Goal: Task Accomplishment & Management: Manage account settings

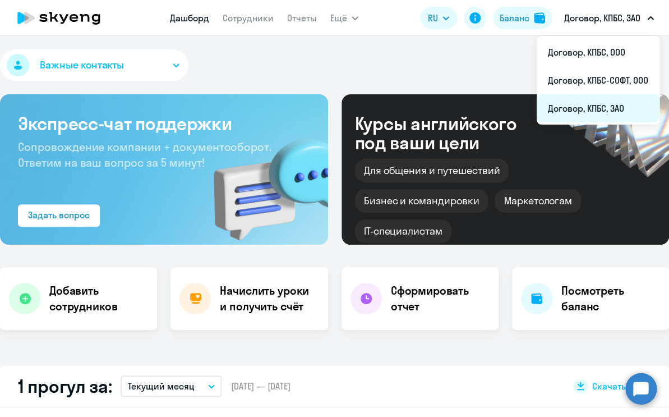
click at [583, 113] on li "Договор, КПБС, ЗАО" at bounding box center [598, 108] width 123 height 28
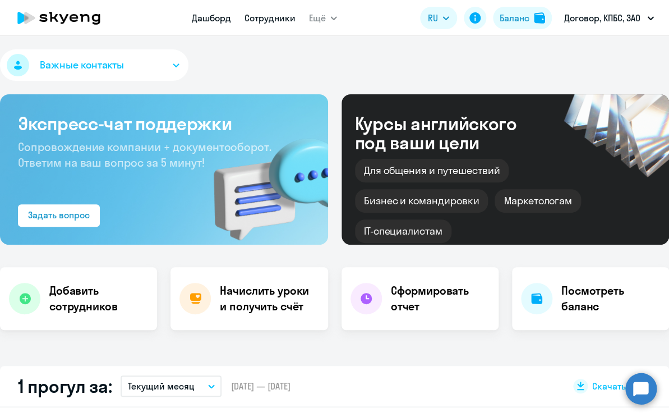
click at [257, 20] on link "Сотрудники" at bounding box center [270, 17] width 51 height 11
select select "30"
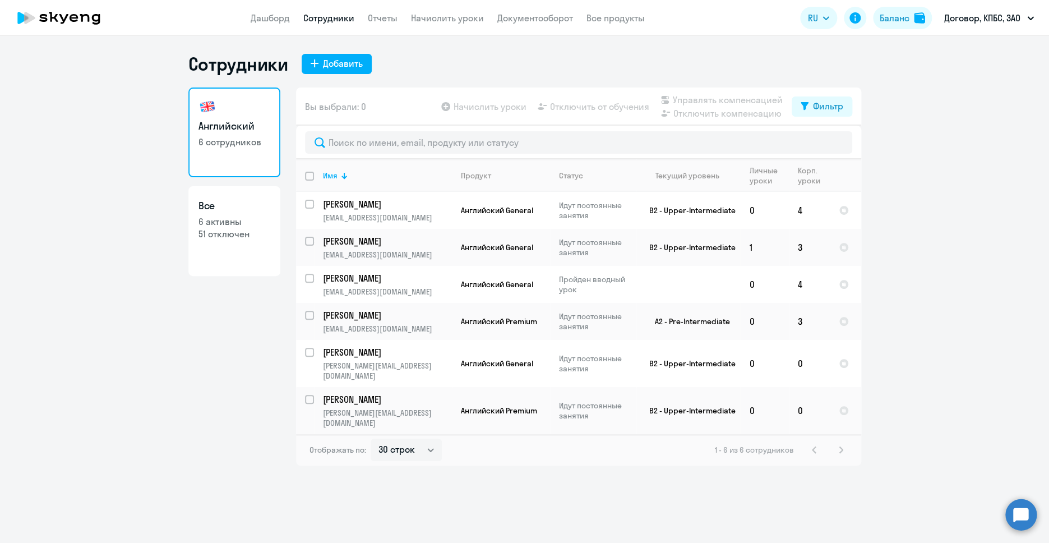
click at [448, 26] on app-header "Дашборд Сотрудники Отчеты Начислить уроки Документооборот Все продукты Дашборд …" at bounding box center [524, 18] width 1049 height 36
click at [448, 15] on link "Начислить уроки" at bounding box center [447, 17] width 73 height 11
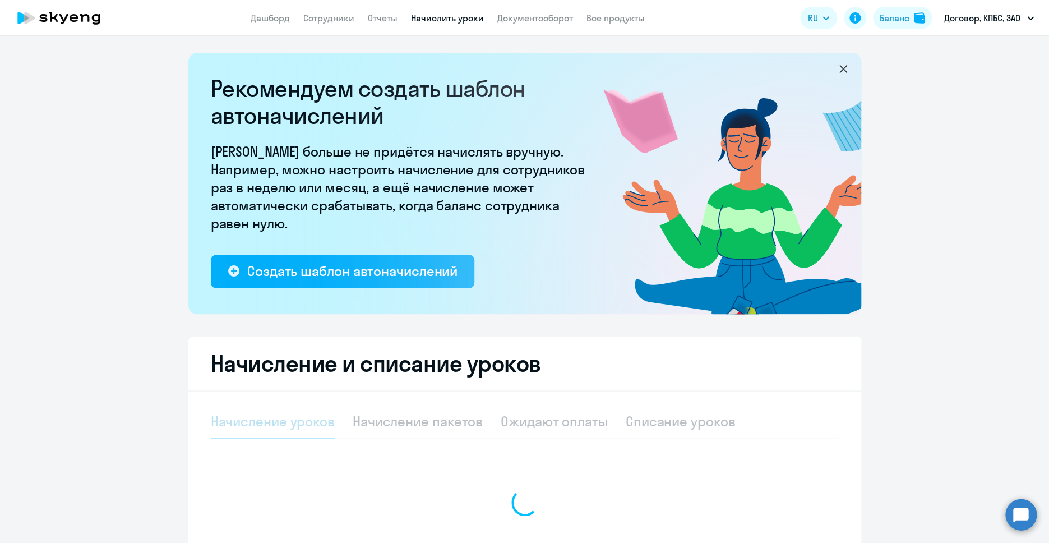
select select "10"
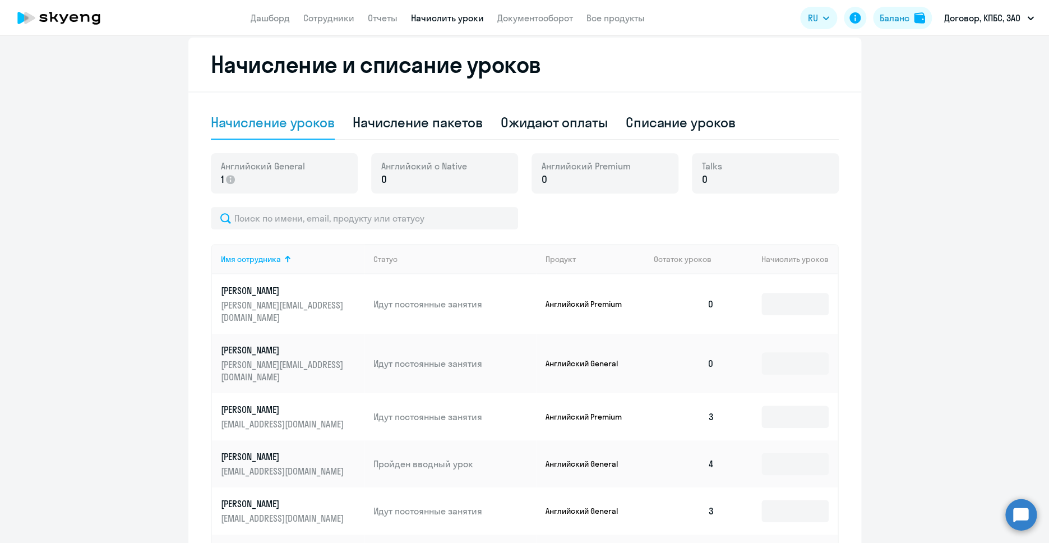
scroll to position [302, 0]
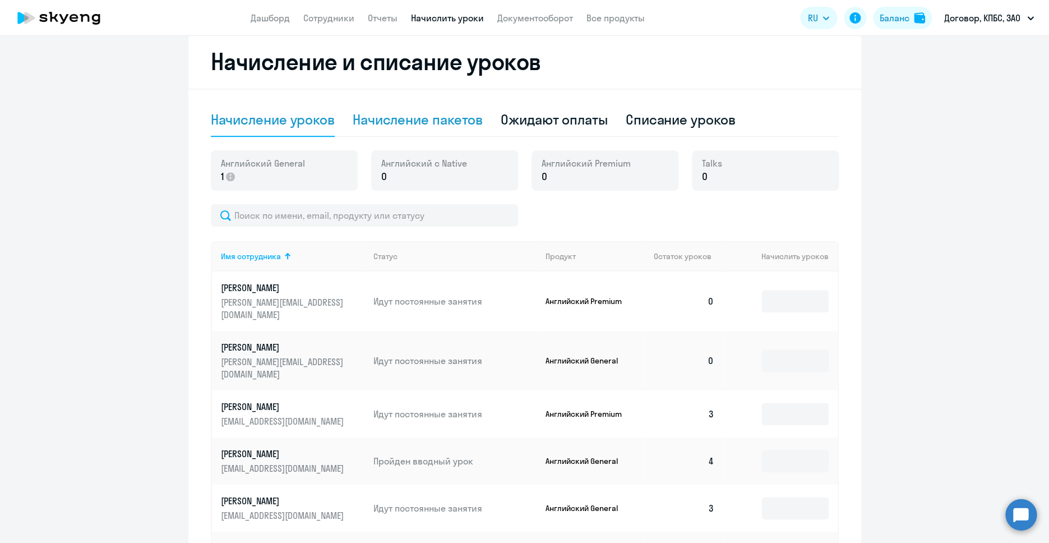
click at [450, 116] on div "Начисление пакетов" at bounding box center [418, 119] width 130 height 18
select select "10"
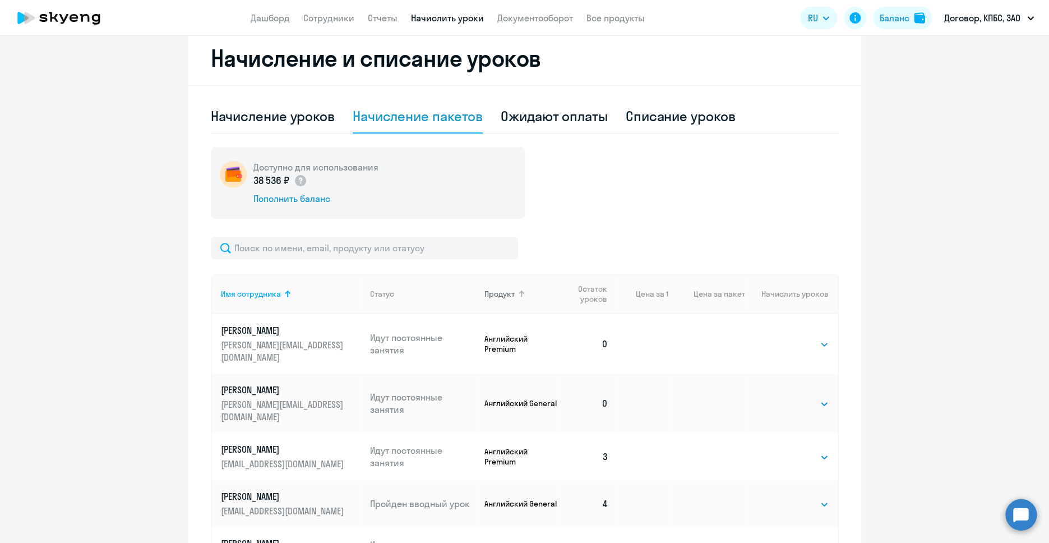
scroll to position [308, 0]
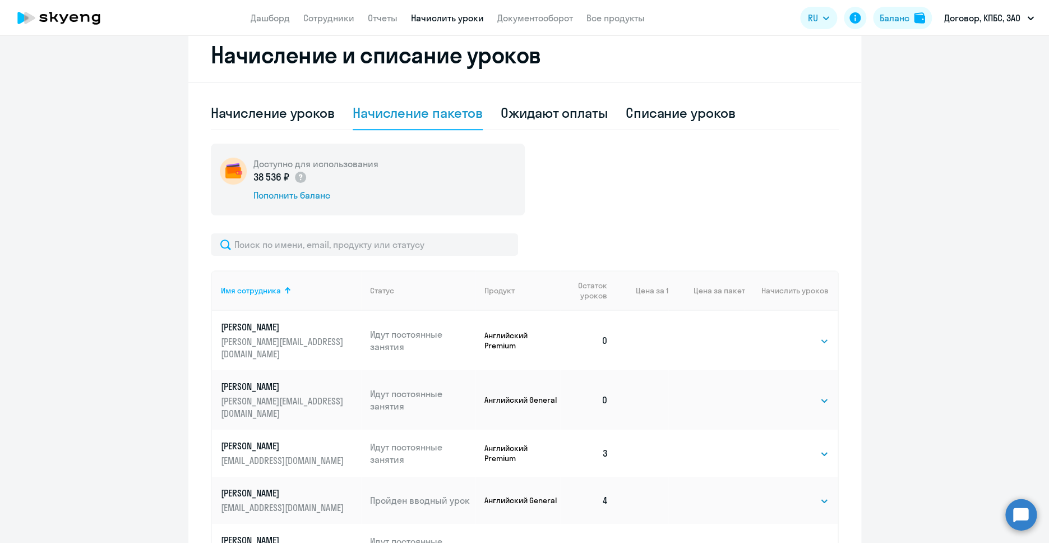
click at [669, 346] on td "Выбрать 4 8 16 32 64 96 128 Выбрать" at bounding box center [791, 340] width 93 height 59
select select "4"
click option "4" at bounding box center [0, 0] width 0 height 0
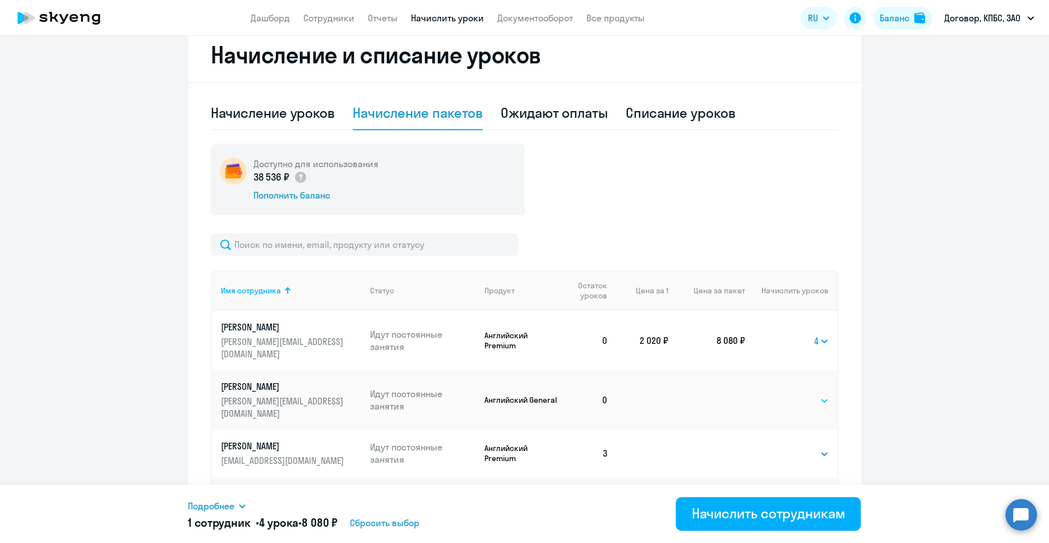
select select "4"
click option "4" at bounding box center [0, 0] width 0 height 0
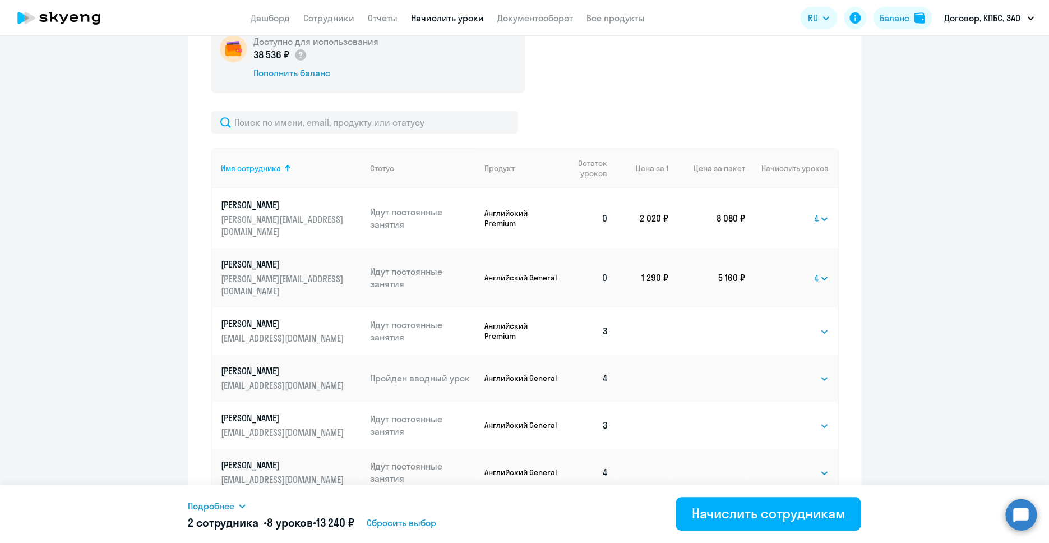
scroll to position [454, 0]
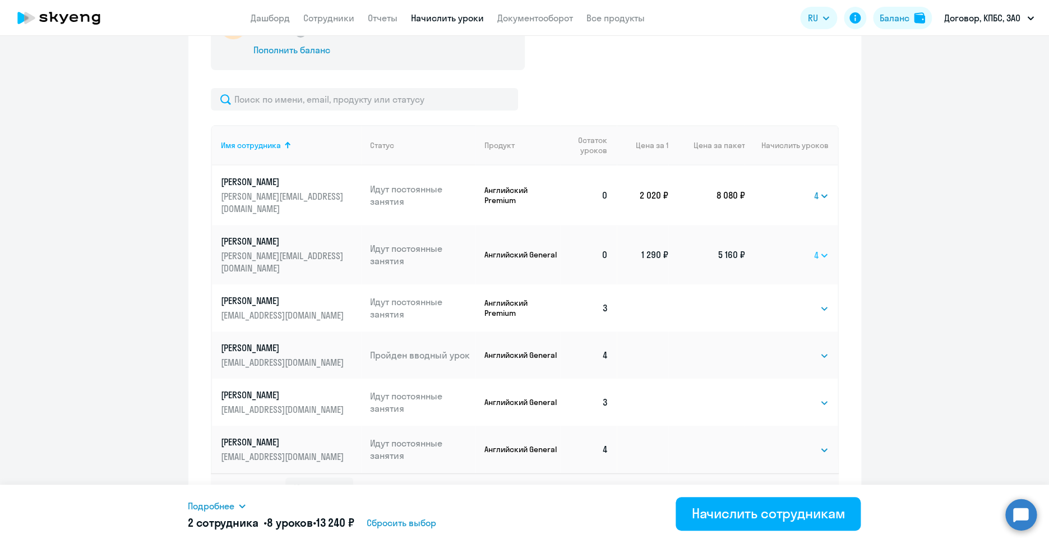
select select
click option "Выбрать" at bounding box center [0, 0] width 0 height 0
click option "4" at bounding box center [0, 0] width 0 height 0
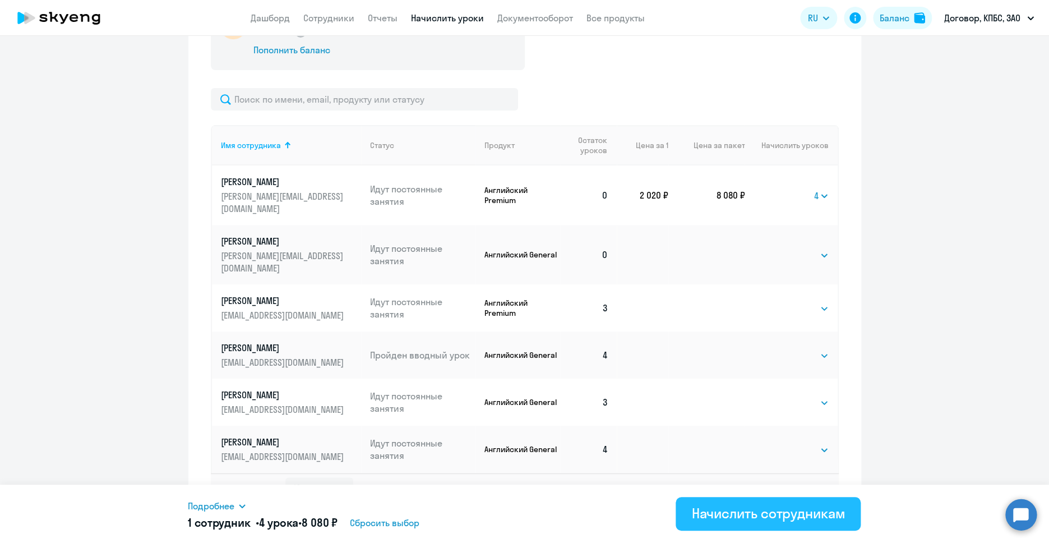
click at [669, 416] on div "Начислить сотрудникам" at bounding box center [769, 513] width 154 height 18
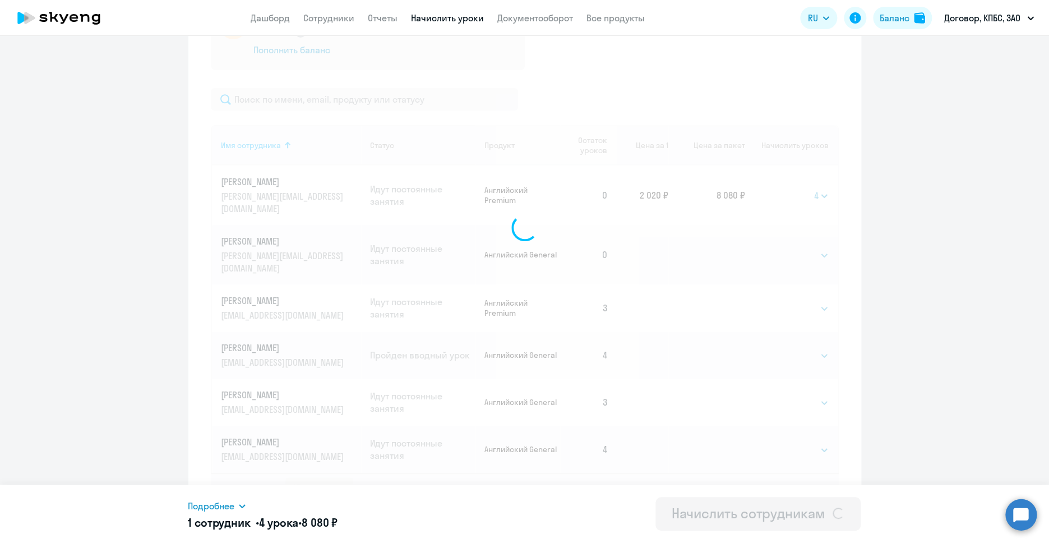
select select
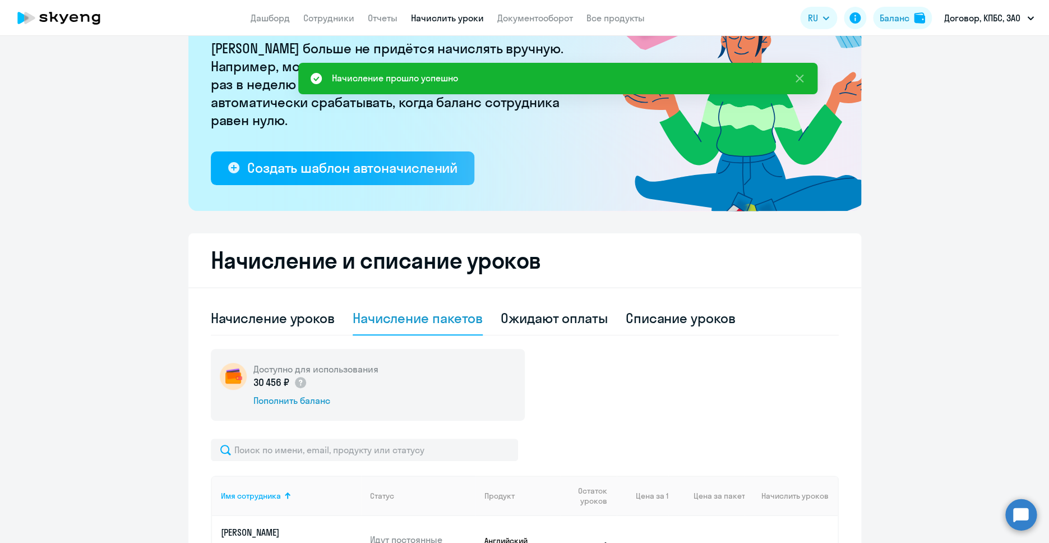
scroll to position [0, 0]
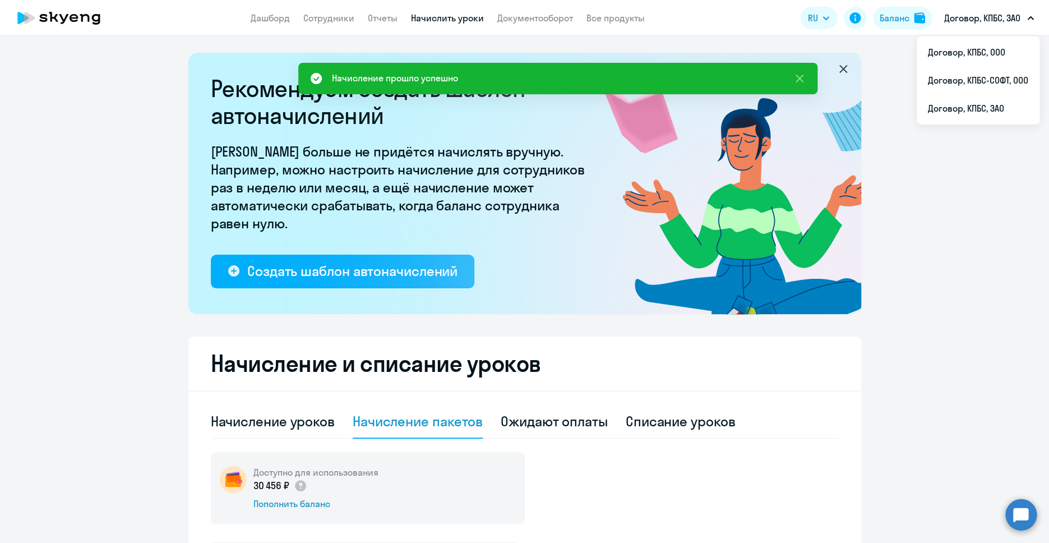
click at [669, 20] on p "Договор, КПБС, ЗАО" at bounding box center [983, 17] width 76 height 13
click at [669, 21] on p "Договор, КПБС, ЗАО" at bounding box center [983, 17] width 76 height 13
click at [669, 106] on li "Договор, КПБС, ЗАО" at bounding box center [978, 108] width 123 height 28
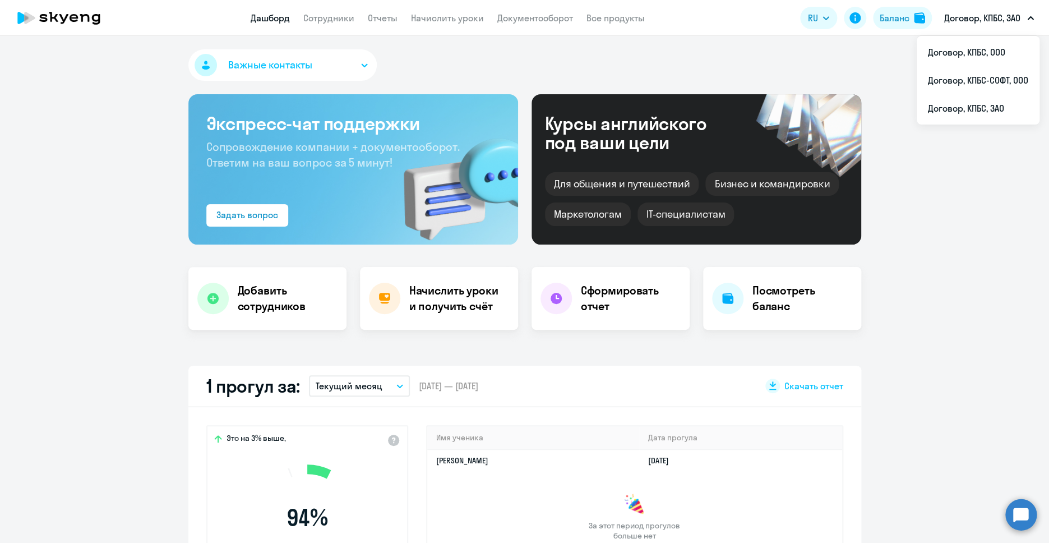
click at [669, 21] on p "Договор, КПБС, ЗАО" at bounding box center [983, 17] width 76 height 13
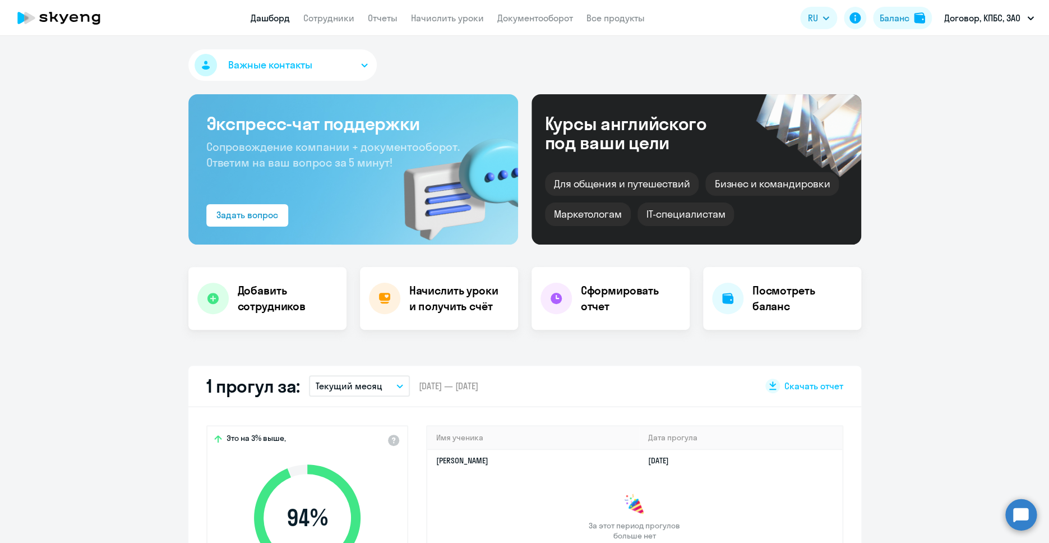
click at [669, 16] on p "Договор, КПБС, ЗАО" at bounding box center [983, 17] width 76 height 13
click at [669, 17] on p "Договор, КПБС, ЗАО" at bounding box center [983, 17] width 76 height 13
select select "30"
click at [669, 12] on p "Договор, КПБС, ЗАО" at bounding box center [983, 17] width 76 height 13
click at [669, 48] on li "Договор, КПБС, ООО" at bounding box center [978, 52] width 123 height 28
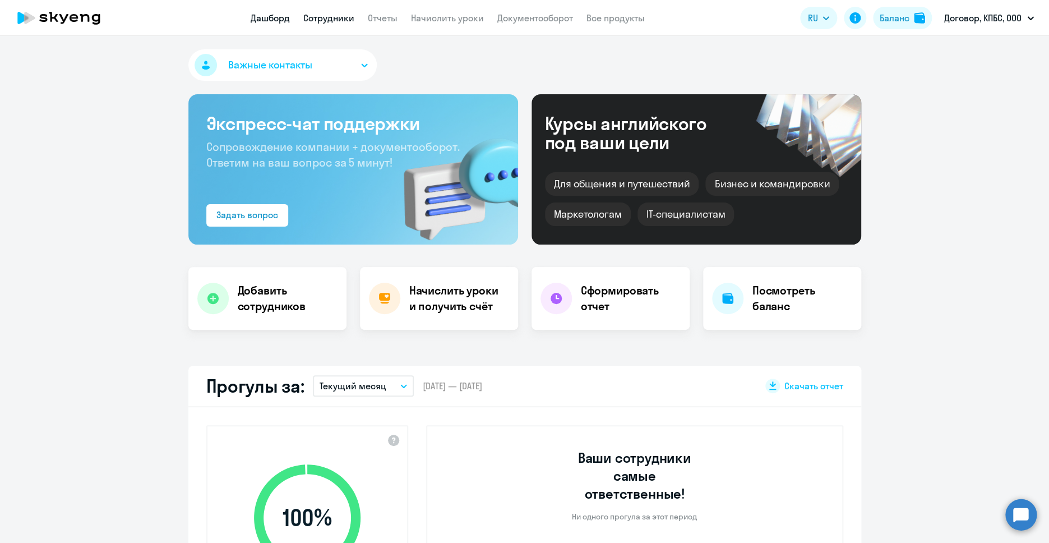
click at [323, 17] on link "Сотрудники" at bounding box center [328, 17] width 51 height 11
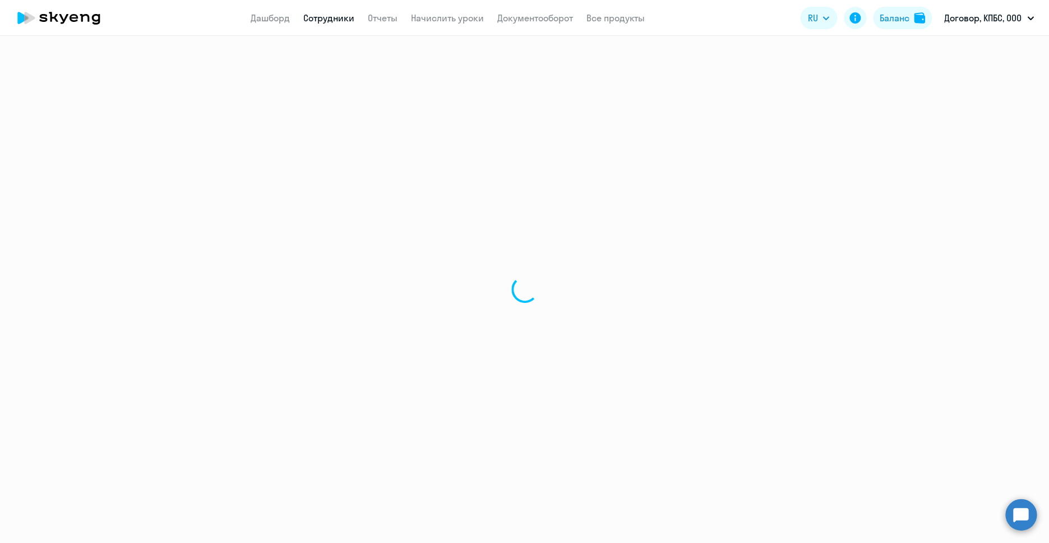
select select "30"
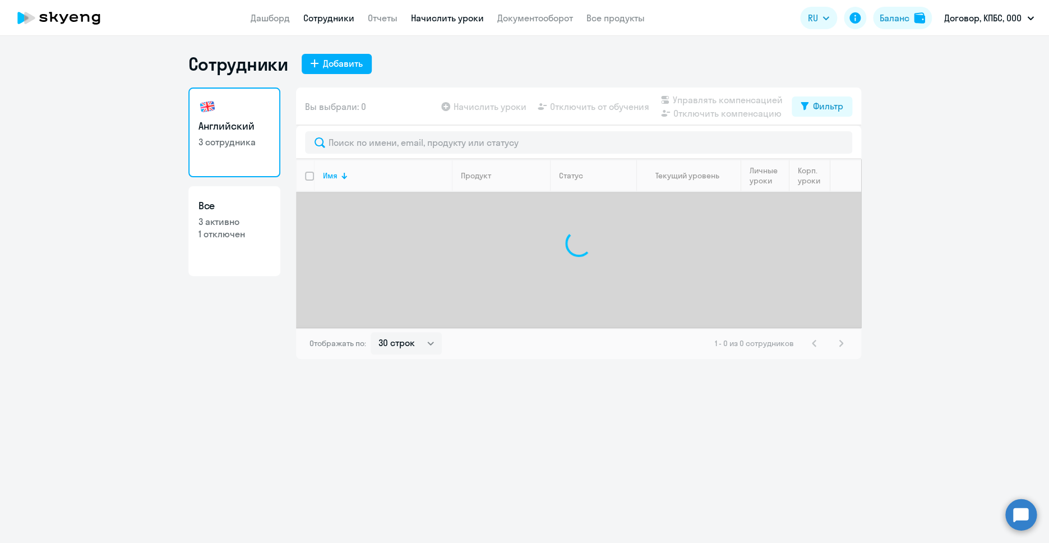
click at [477, 21] on link "Начислить уроки" at bounding box center [447, 17] width 73 height 11
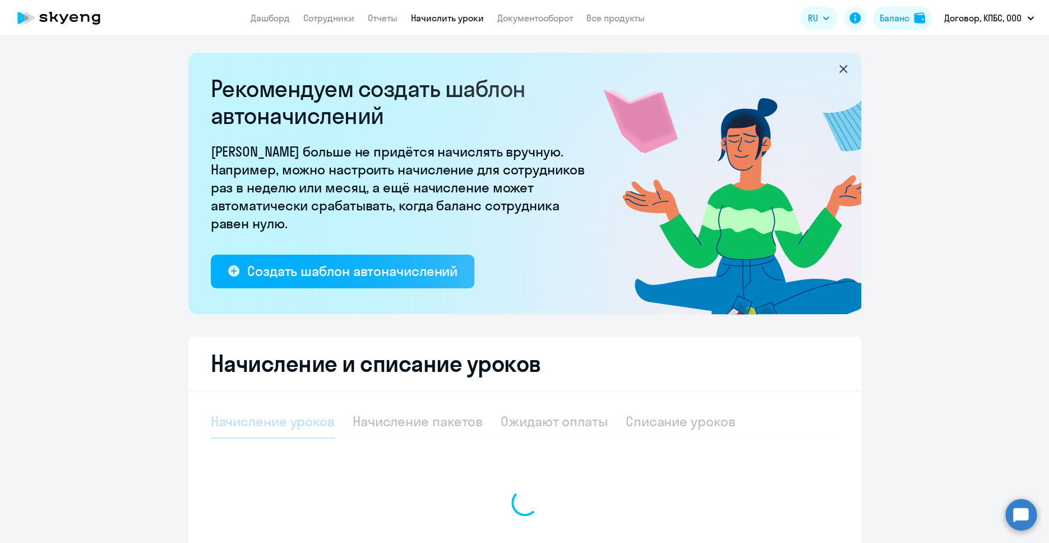
select select "10"
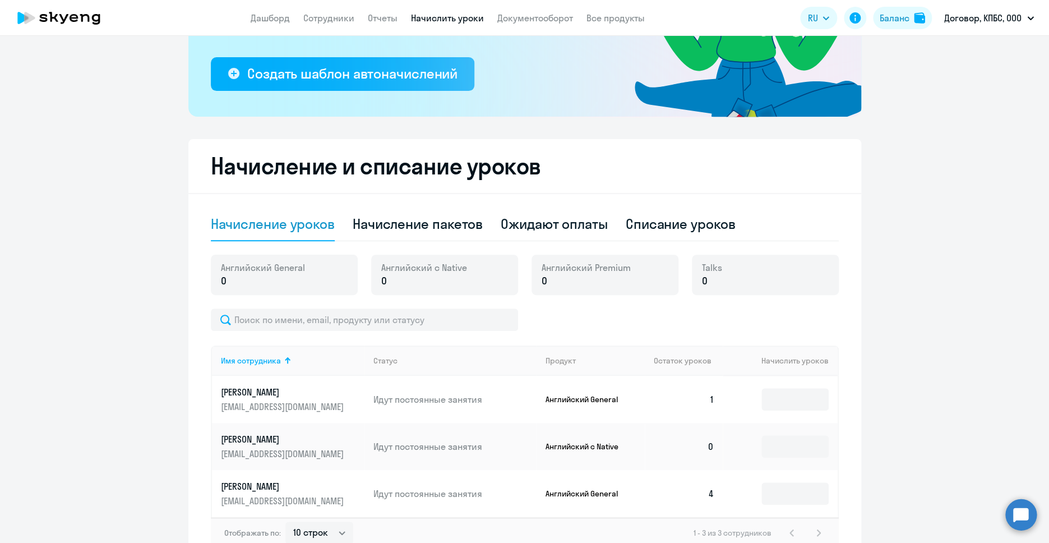
scroll to position [228, 0]
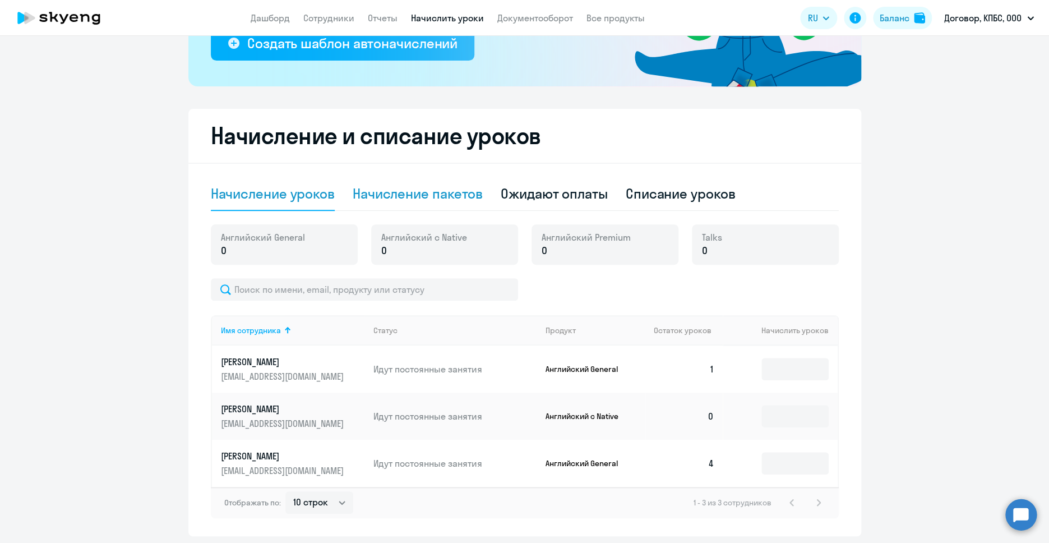
click at [454, 196] on div "Начисление пакетов" at bounding box center [418, 194] width 130 height 18
select select "10"
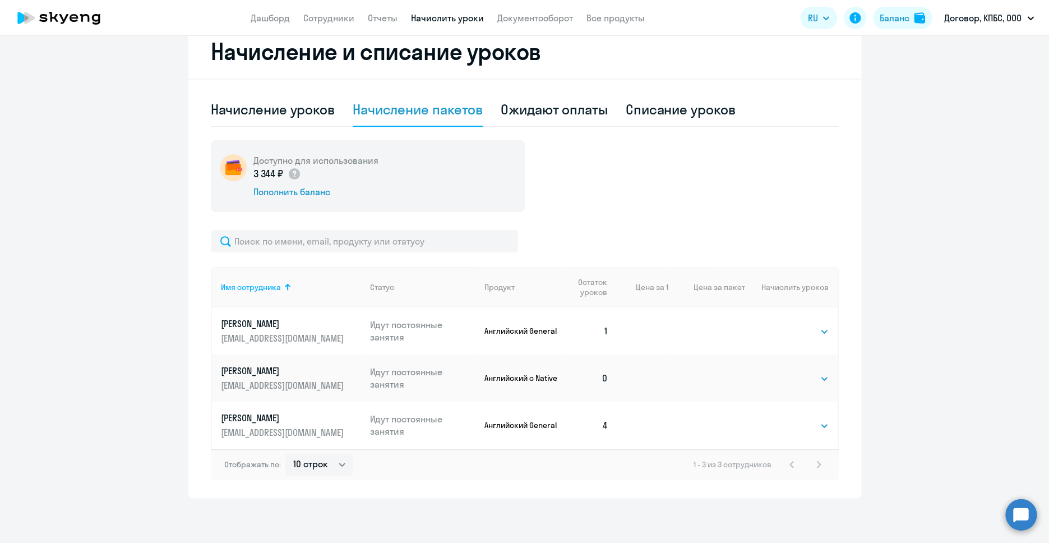
scroll to position [0, 0]
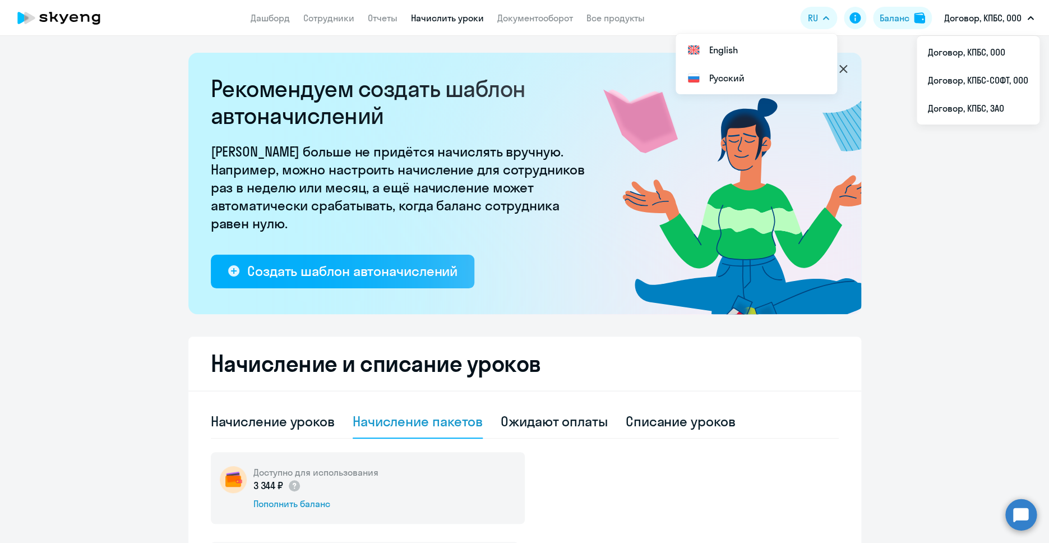
click at [669, 12] on p "Договор, КПБС, ООО" at bounding box center [983, 17] width 77 height 13
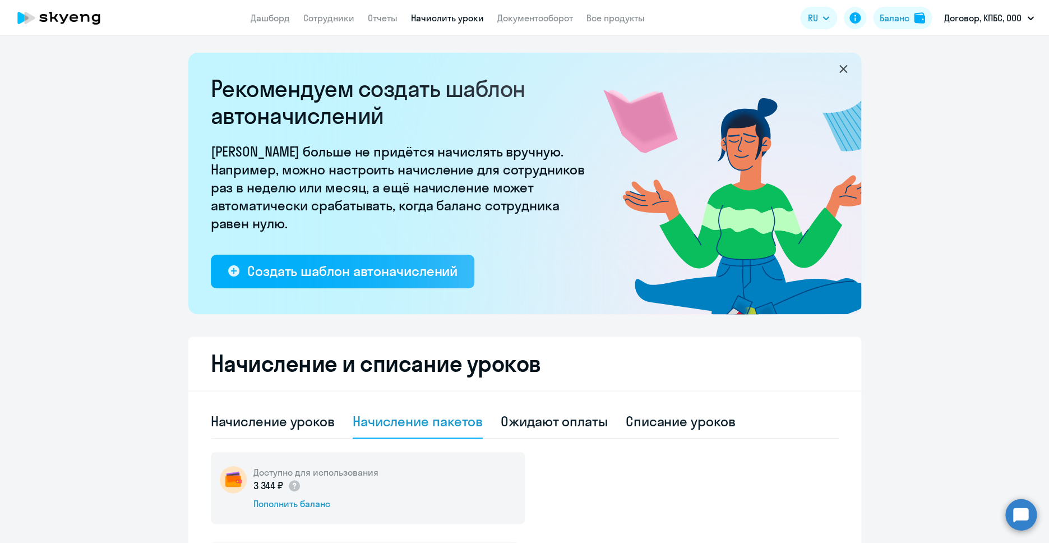
click at [669, 12] on p "Договор, КПБС, ООО" at bounding box center [983, 17] width 77 height 13
click at [669, 77] on li "Договор, КПБС-СОФТ, ООО" at bounding box center [978, 80] width 123 height 28
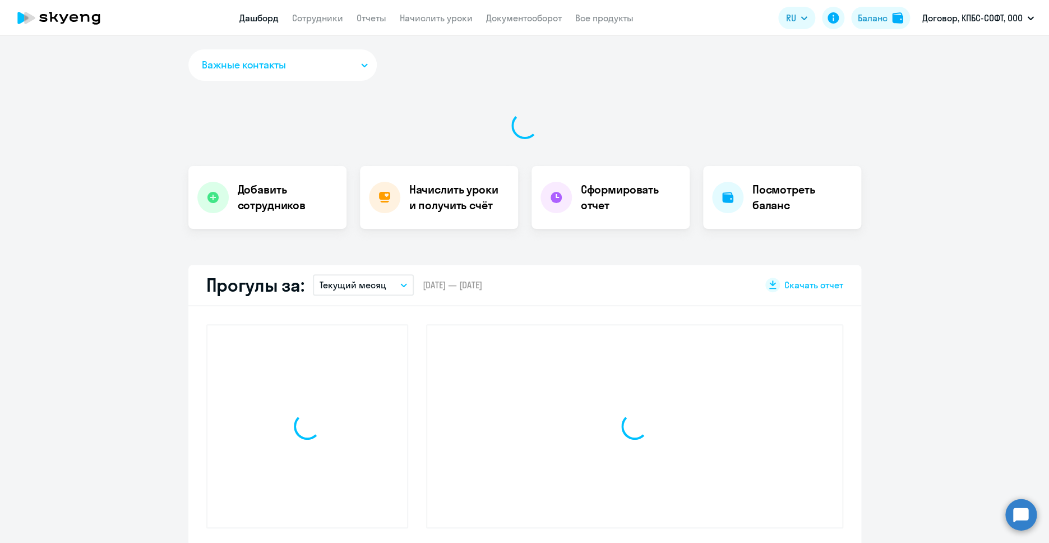
select select "30"
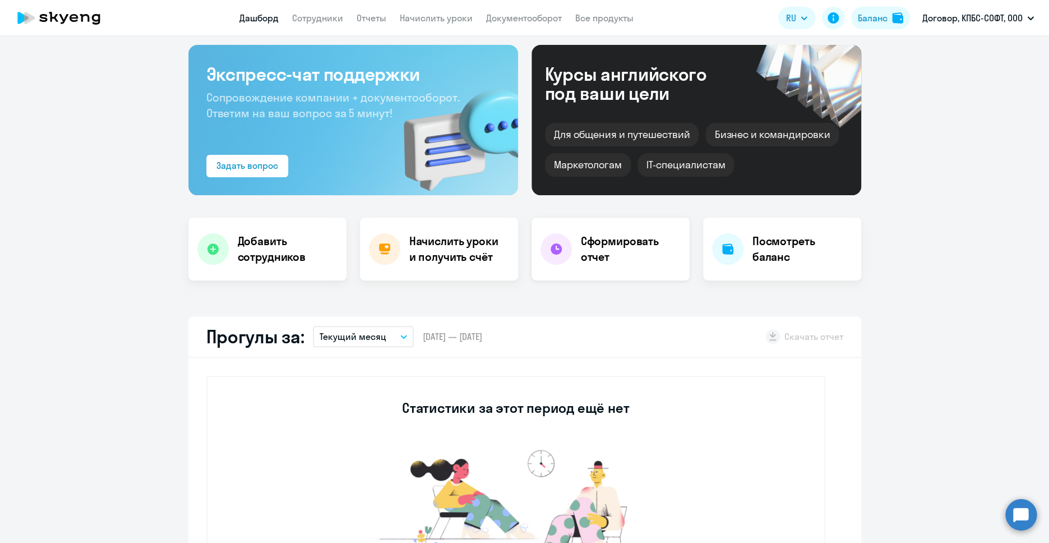
scroll to position [59, 0]
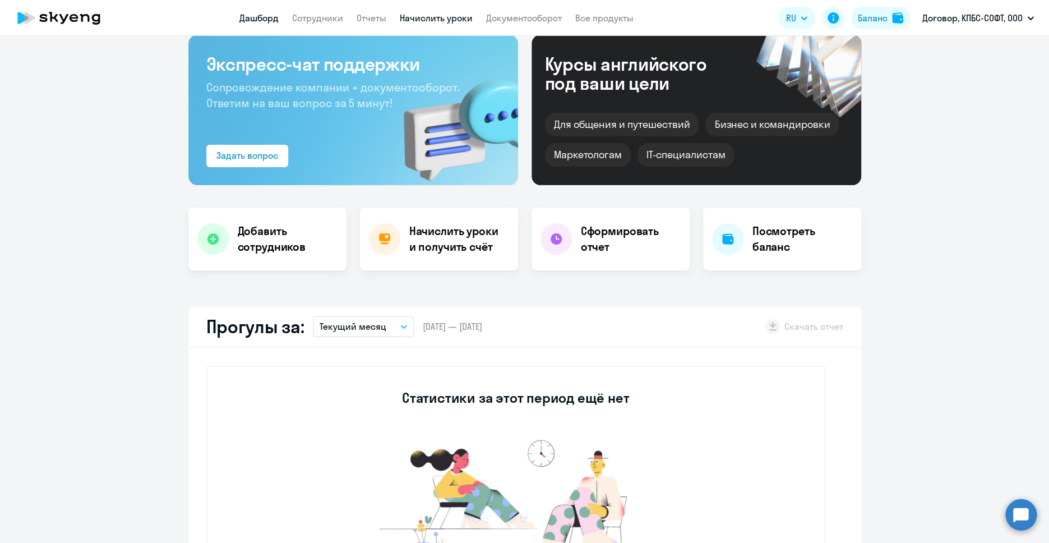
click at [446, 22] on link "Начислить уроки" at bounding box center [436, 17] width 73 height 11
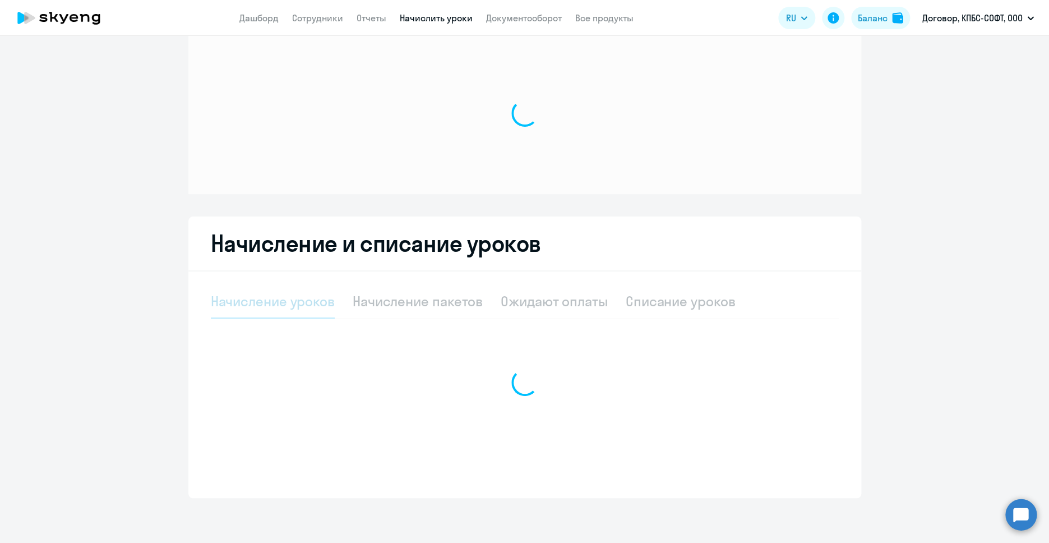
select select "10"
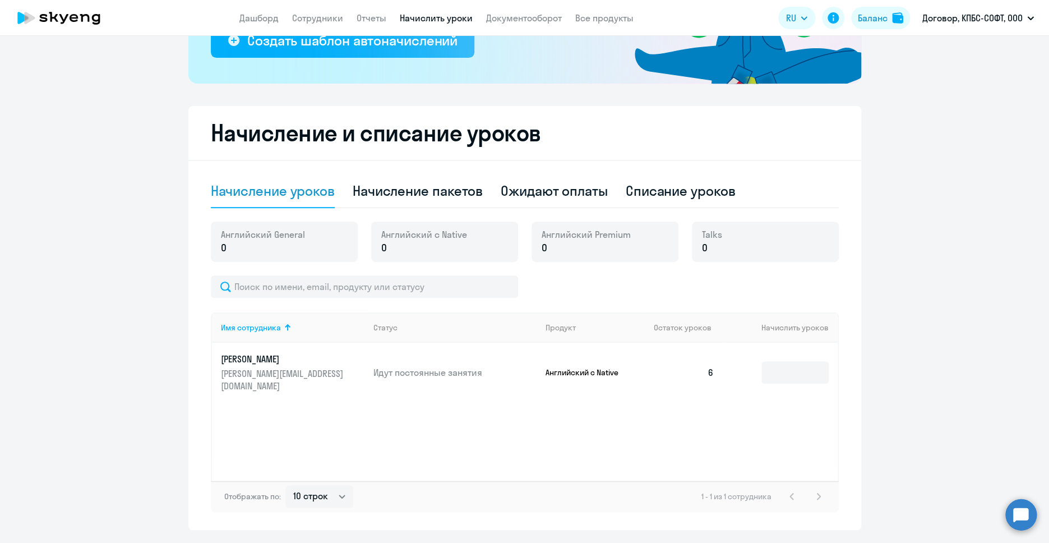
scroll to position [263, 0]
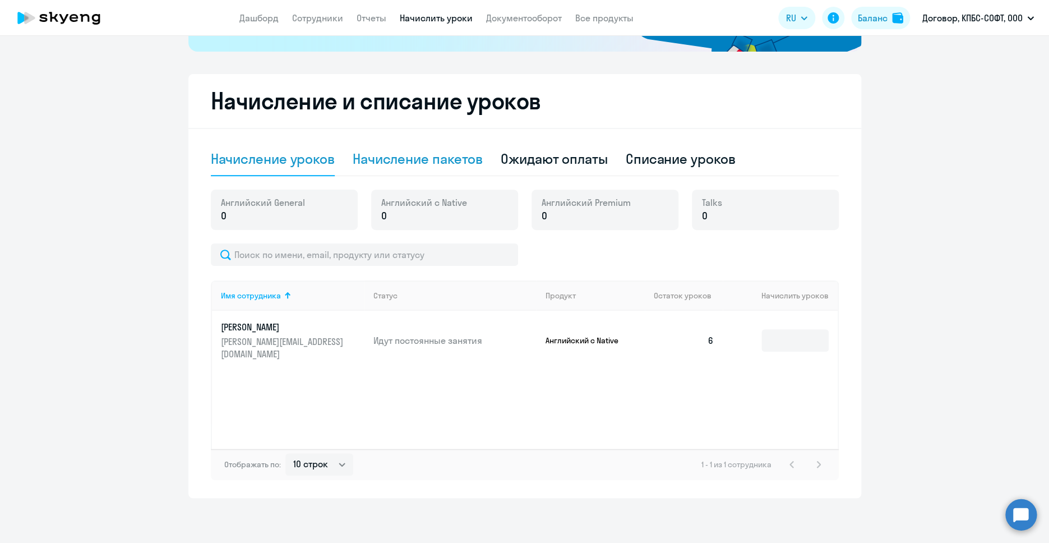
click at [444, 163] on div "Начисление пакетов" at bounding box center [418, 159] width 130 height 18
select select "10"
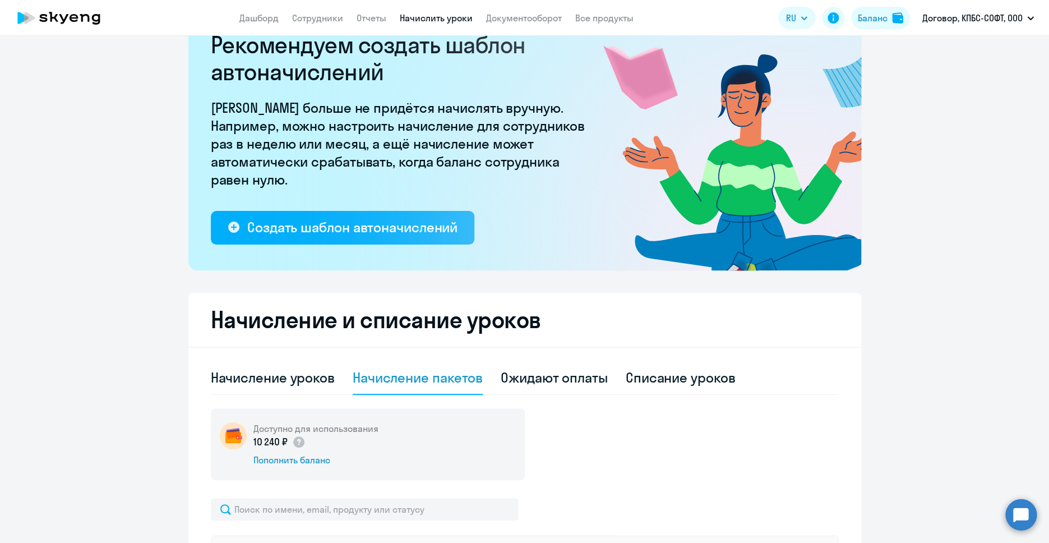
scroll to position [0, 0]
